Goal: Check status: Check status

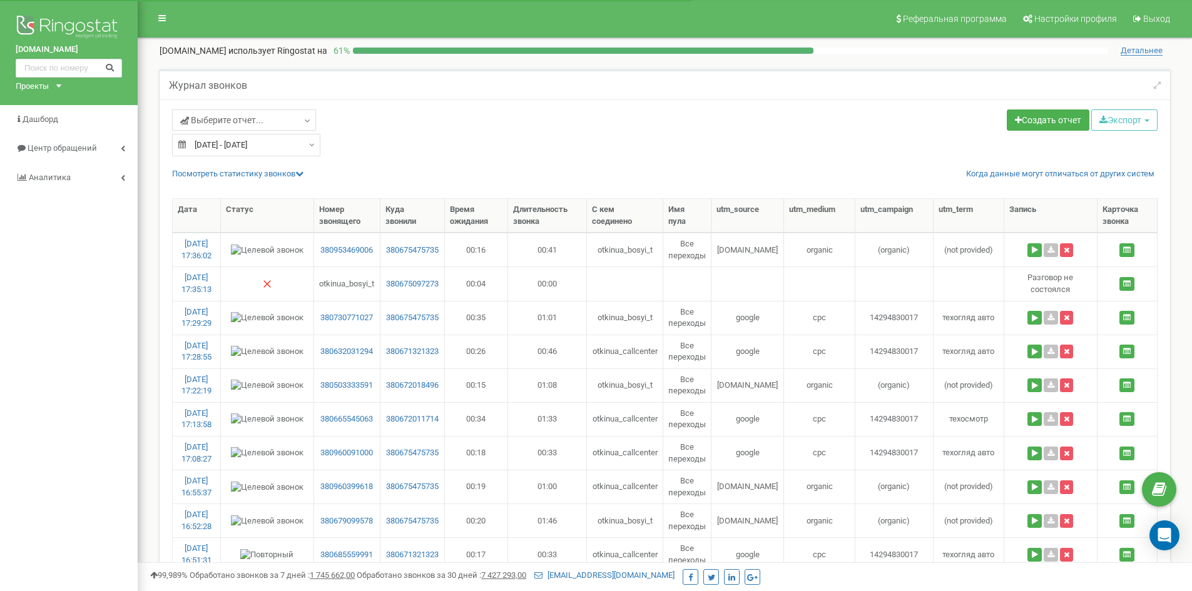
select select "50"
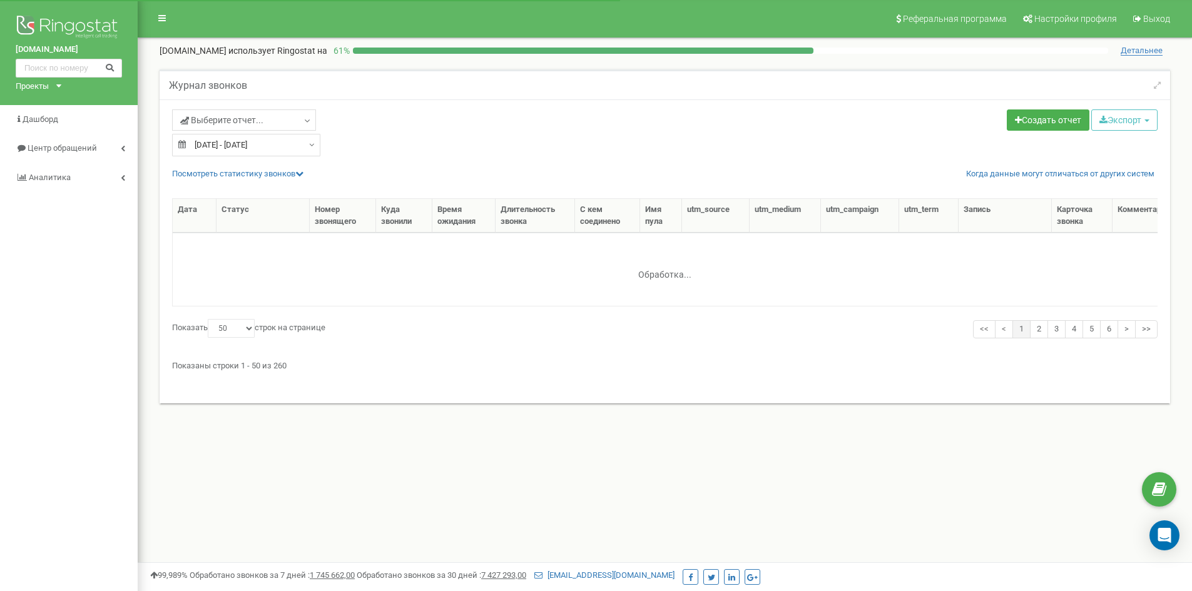
select select "50"
click at [312, 148] on input "[DATE] - [DATE]" at bounding box center [246, 145] width 148 height 23
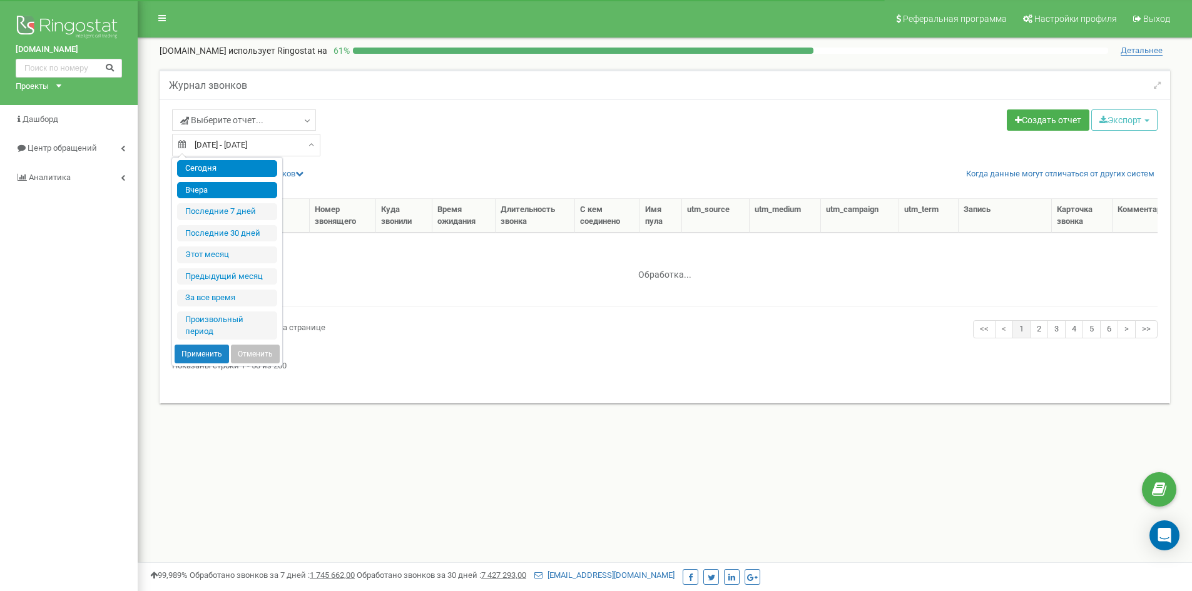
click at [255, 175] on li "Сегодня" at bounding box center [227, 168] width 100 height 17
type input "[DATE] - [DATE]"
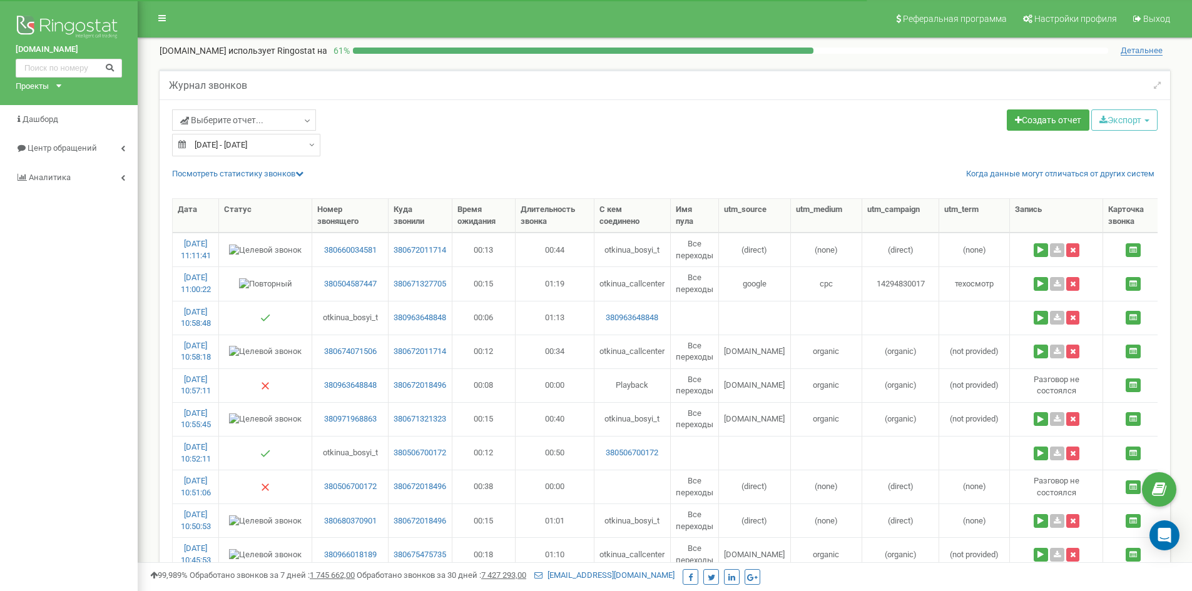
select select "50"
